Goal: Task Accomplishment & Management: Manage account settings

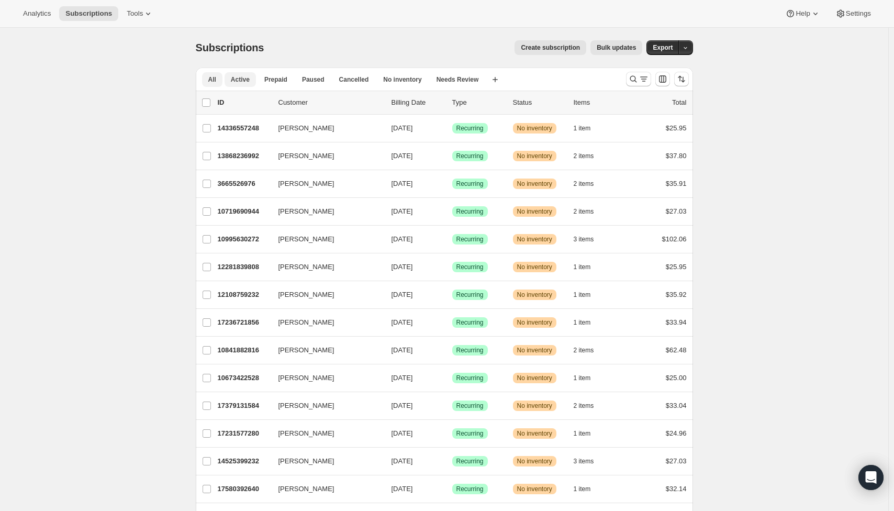
click at [244, 80] on span "Active" at bounding box center [240, 79] width 19 height 8
click at [383, 77] on span "No inventory" at bounding box center [402, 79] width 38 height 8
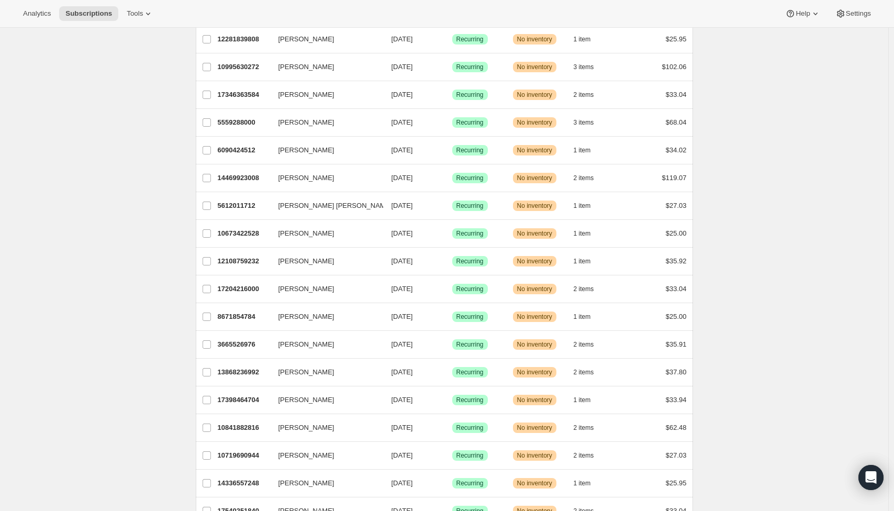
scroll to position [1057, 0]
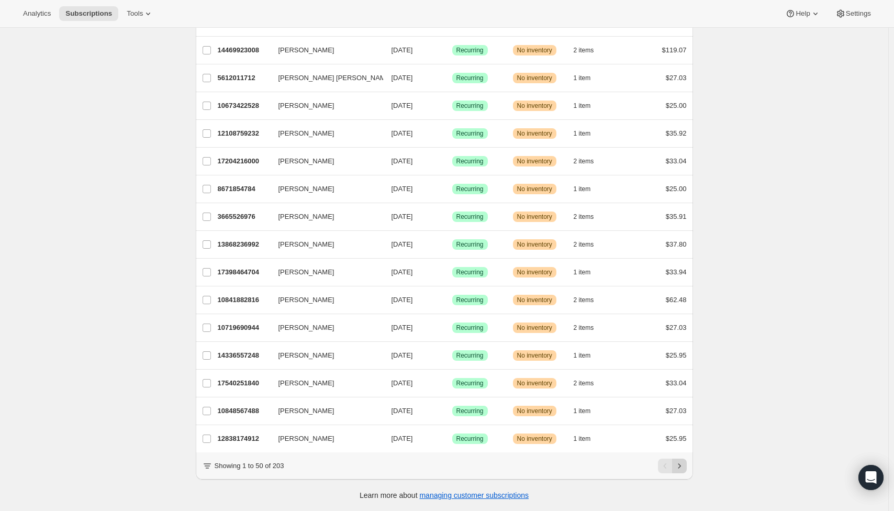
click at [685, 464] on icon "Next" at bounding box center [679, 466] width 10 height 10
click at [683, 465] on icon "Next" at bounding box center [679, 466] width 10 height 10
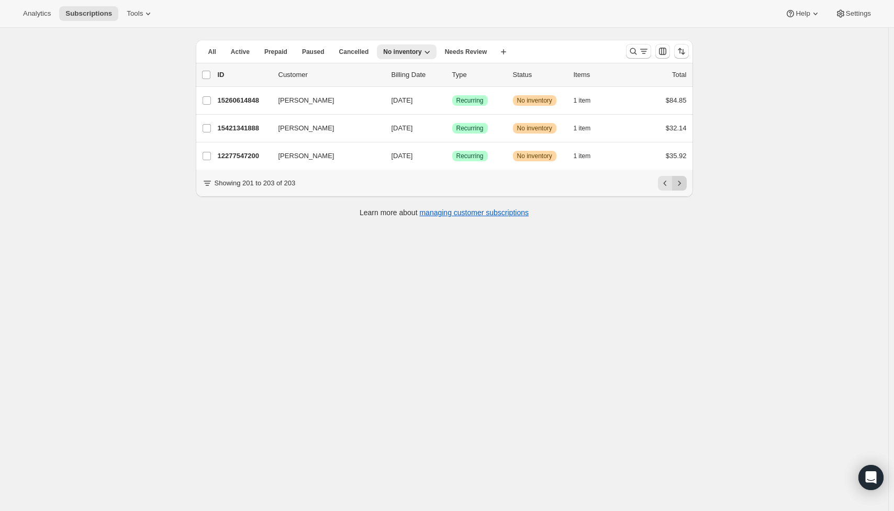
scroll to position [28, 0]
click at [665, 188] on icon "Previous" at bounding box center [665, 183] width 10 height 10
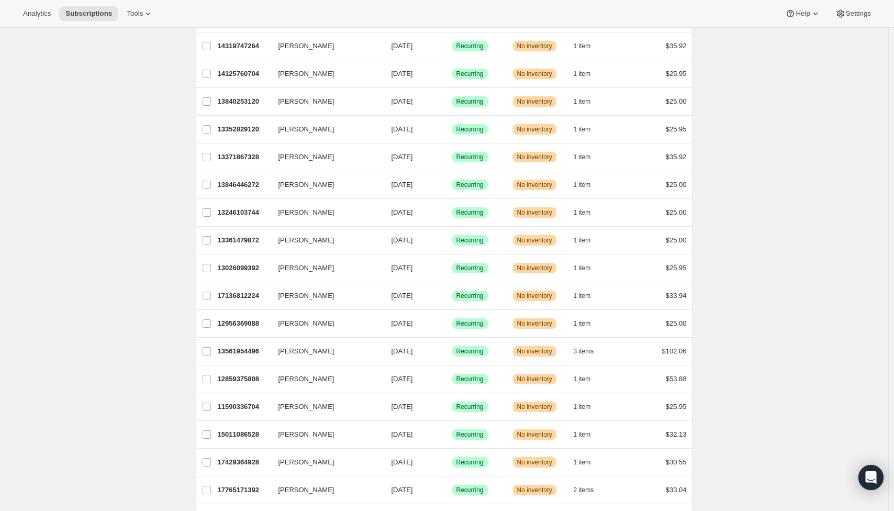
scroll to position [1057, 0]
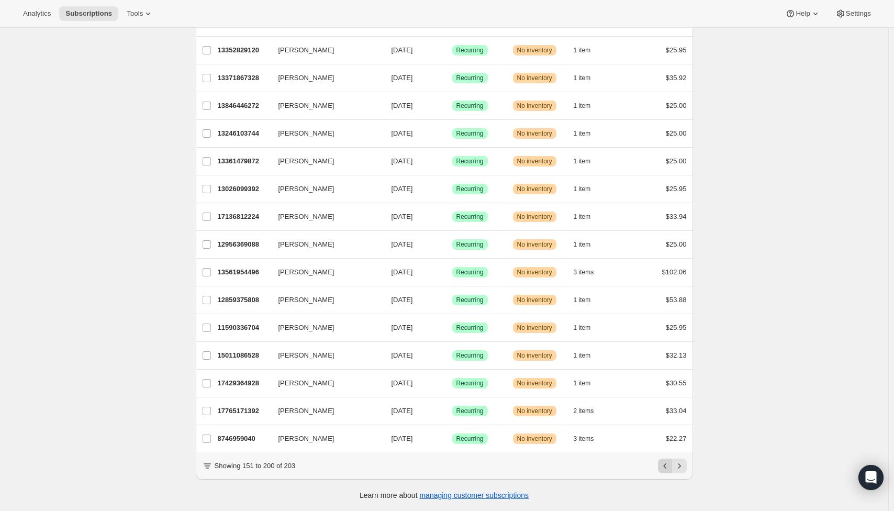
click at [667, 464] on icon "Previous" at bounding box center [665, 466] width 10 height 10
click at [667, 464] on div "Pagination" at bounding box center [665, 466] width 15 height 15
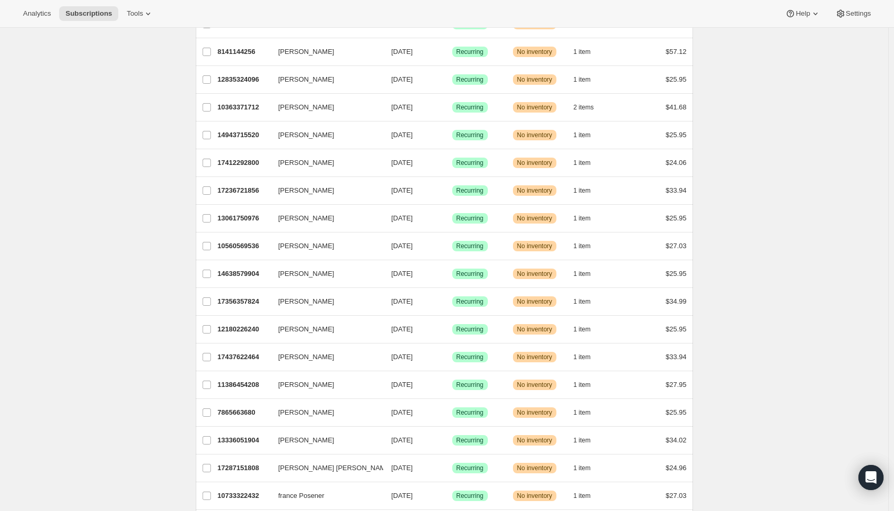
scroll to position [0, 0]
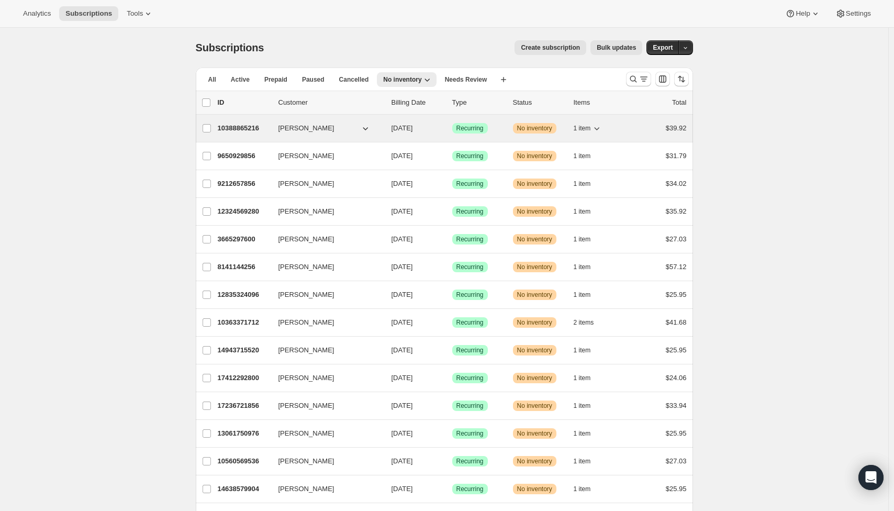
click at [238, 132] on p "10388865216" at bounding box center [244, 128] width 52 height 10
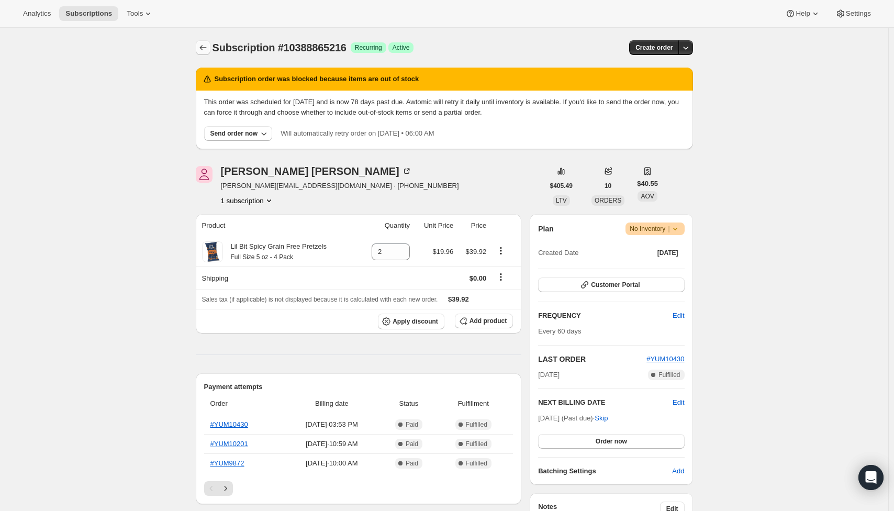
click at [206, 49] on icon "Subscriptions" at bounding box center [203, 47] width 10 height 10
